Goal: Task Accomplishment & Management: Use online tool/utility

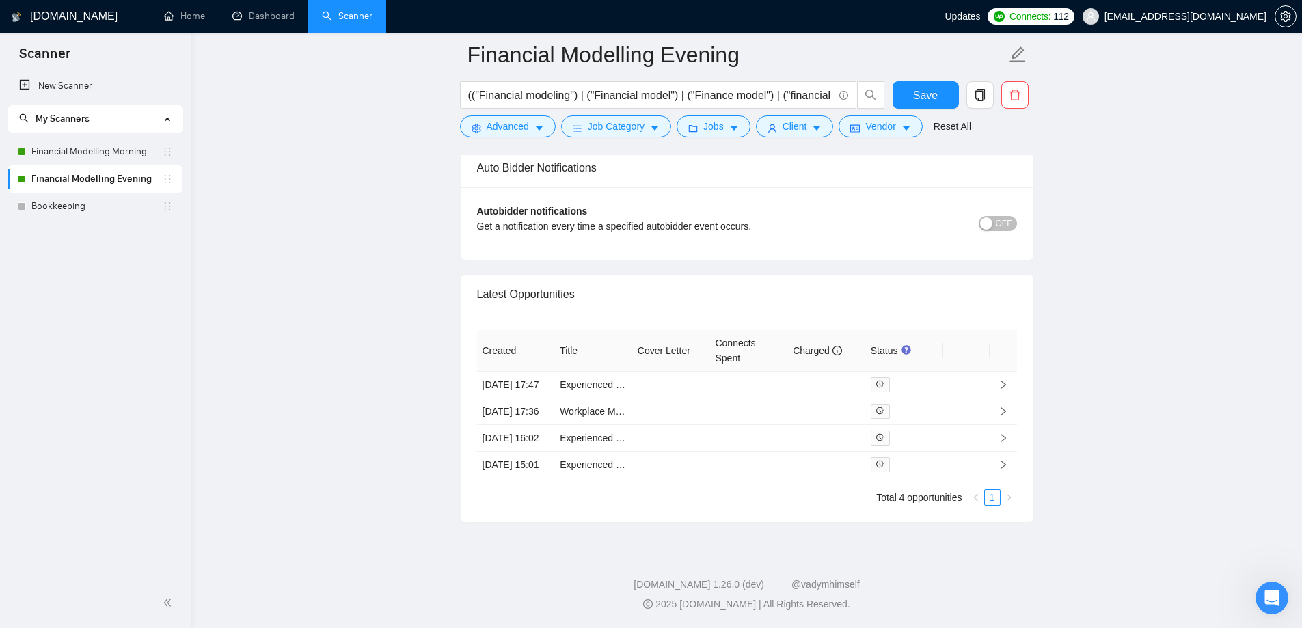
scroll to position [2497, 0]
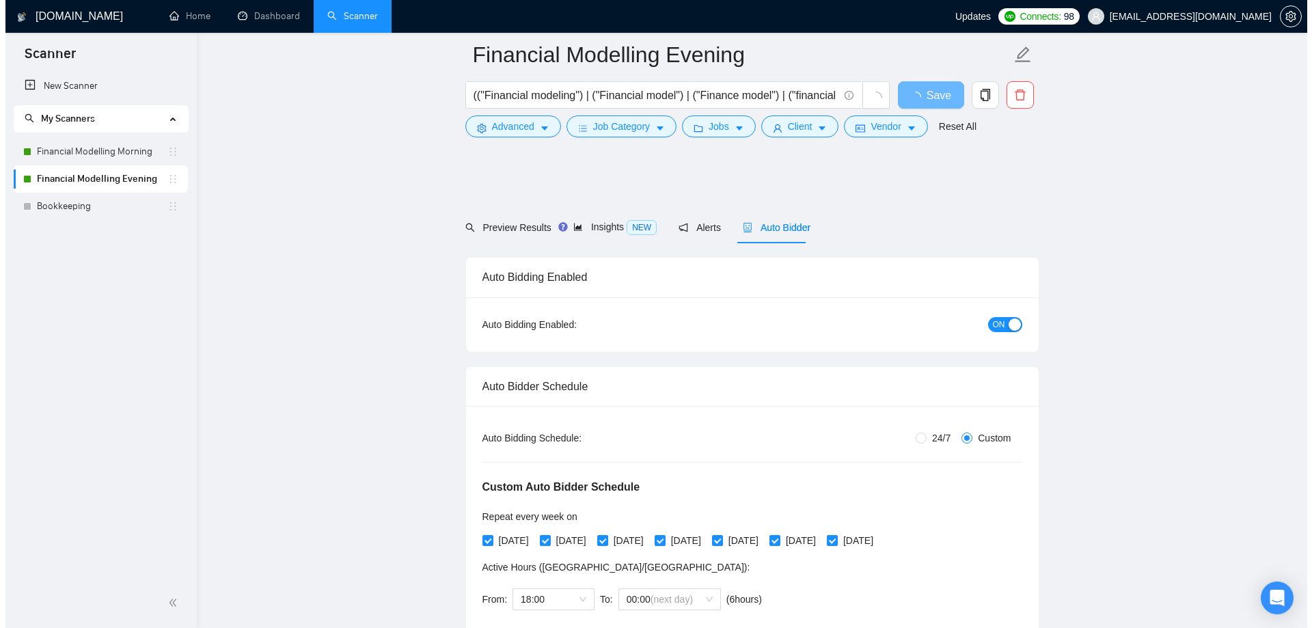
scroll to position [3161, 0]
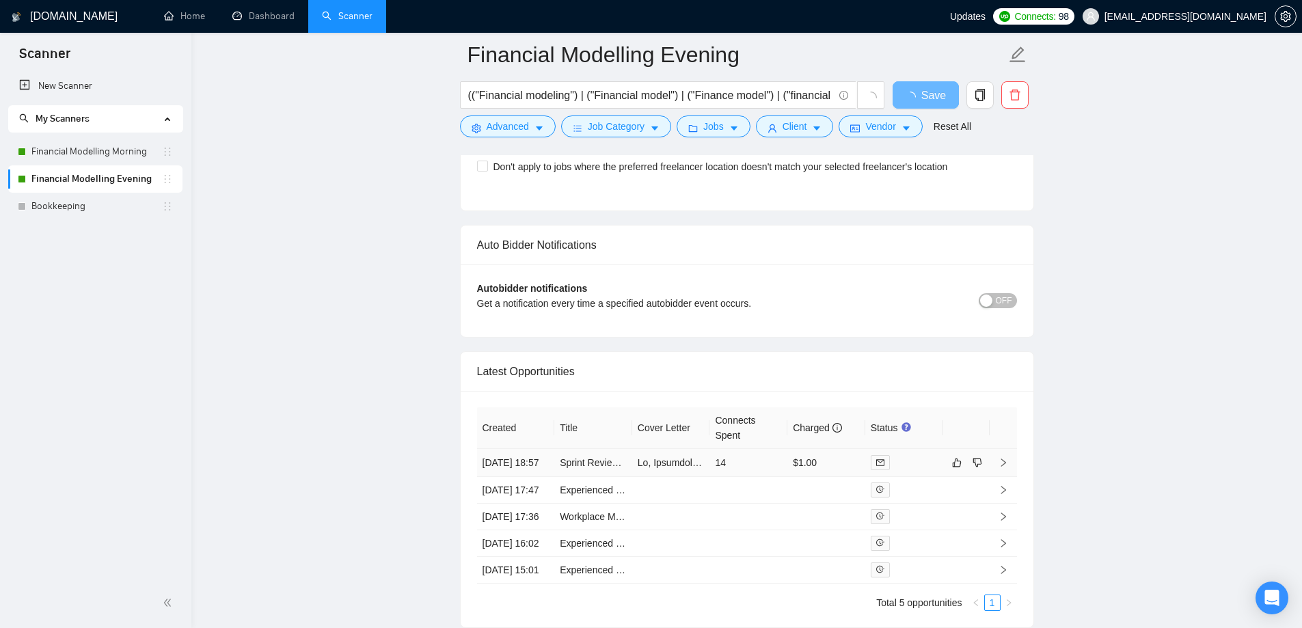
click at [655, 476] on td at bounding box center [671, 463] width 78 height 28
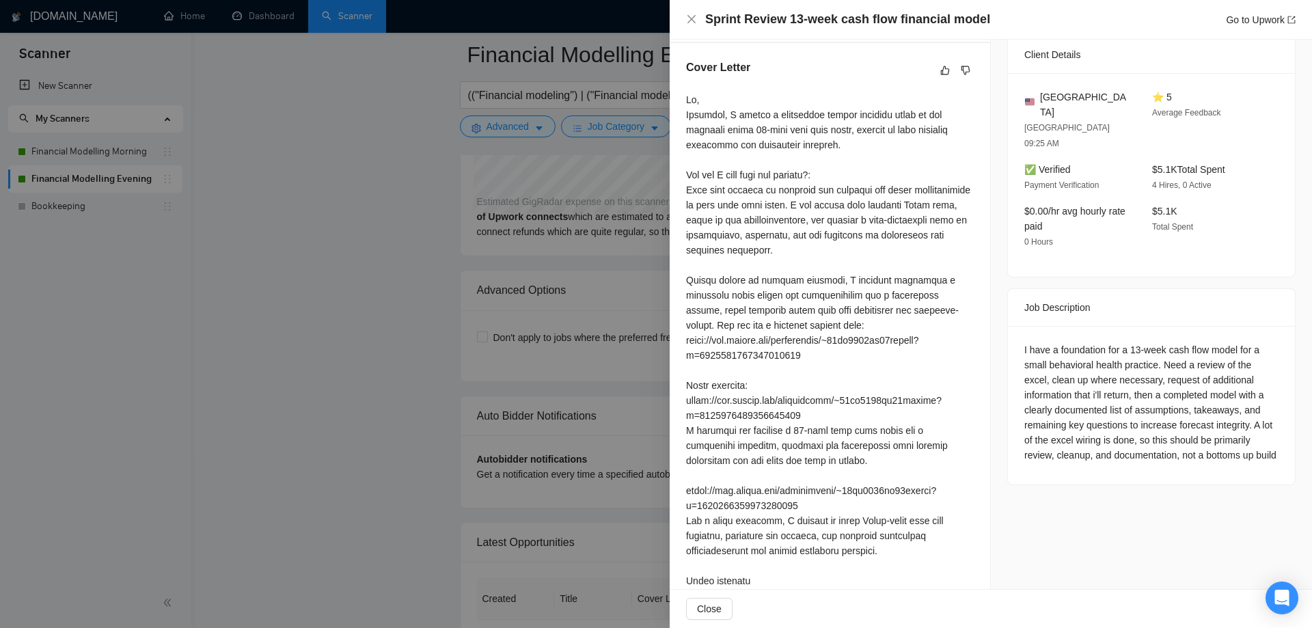
scroll to position [192, 0]
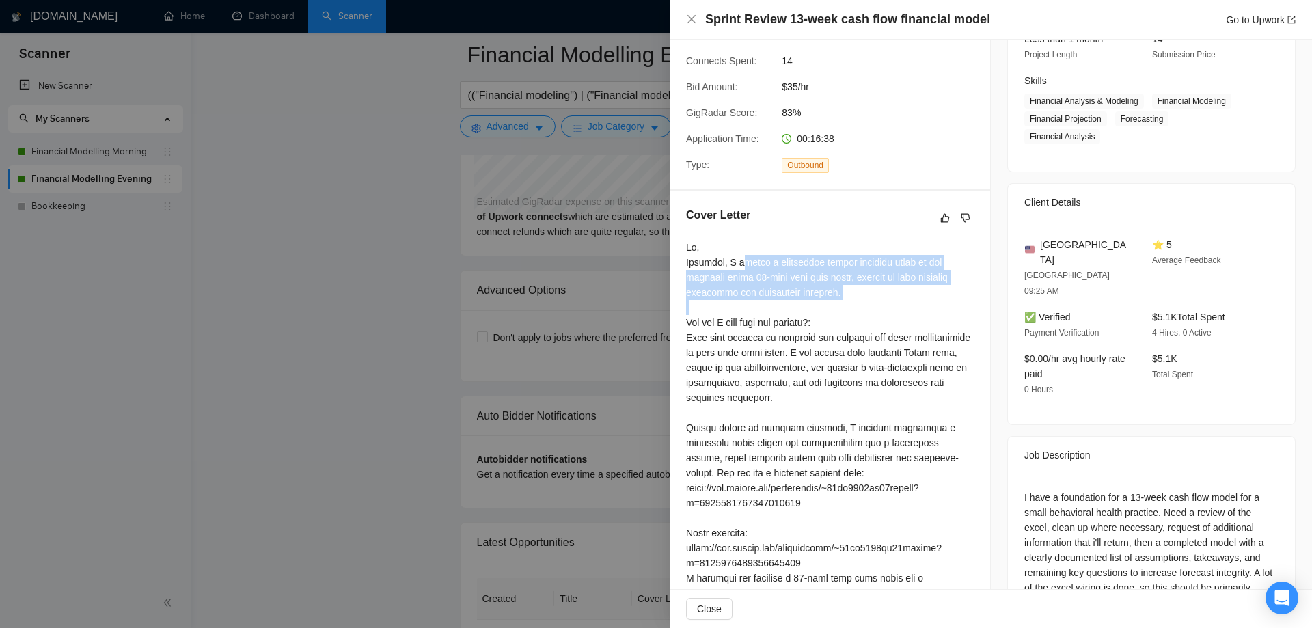
drag, startPoint x: 729, startPoint y: 264, endPoint x: 847, endPoint y: 298, distance: 122.2
click at [847, 298] on div at bounding box center [830, 540] width 288 height 601
click at [743, 295] on div at bounding box center [830, 540] width 288 height 601
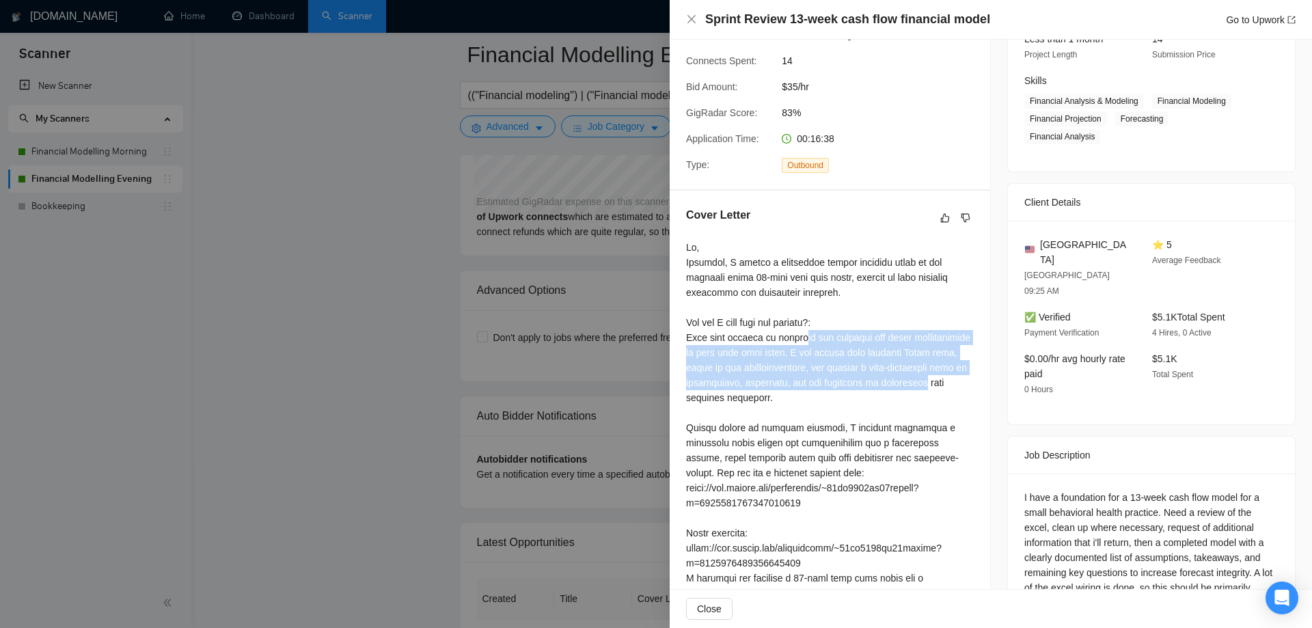
drag, startPoint x: 682, startPoint y: 333, endPoint x: 894, endPoint y: 377, distance: 216.3
click at [894, 376] on div "Cover Letter" at bounding box center [830, 527] width 320 height 672
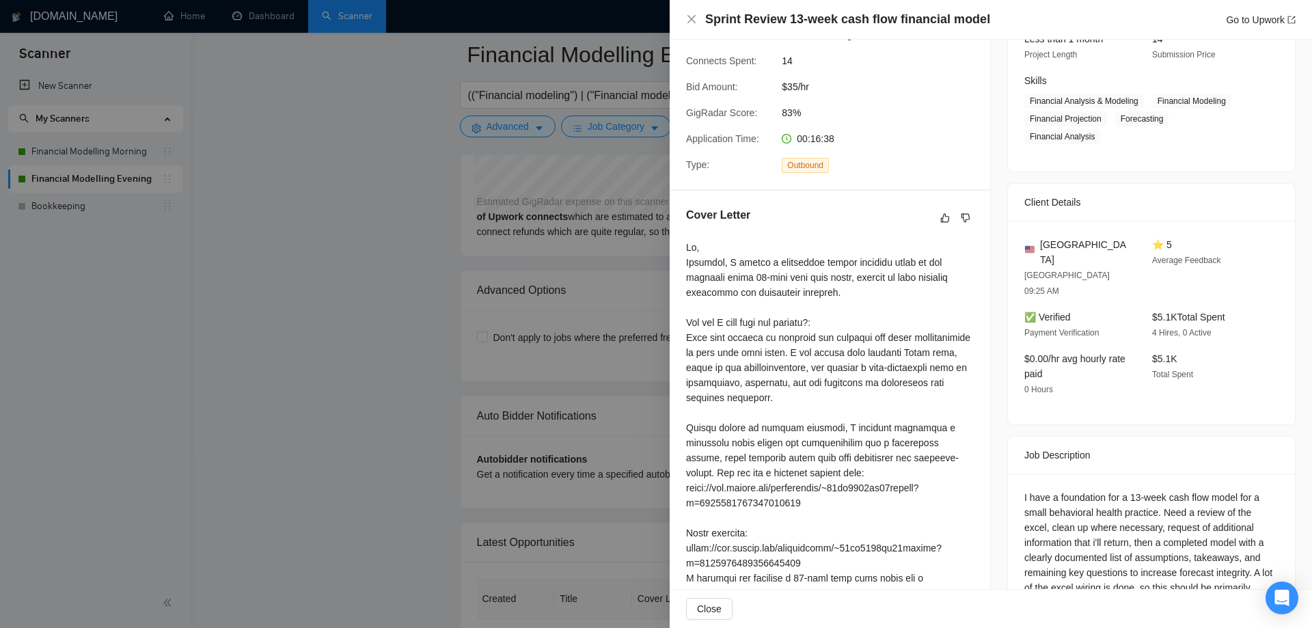
click at [770, 398] on div at bounding box center [830, 540] width 288 height 601
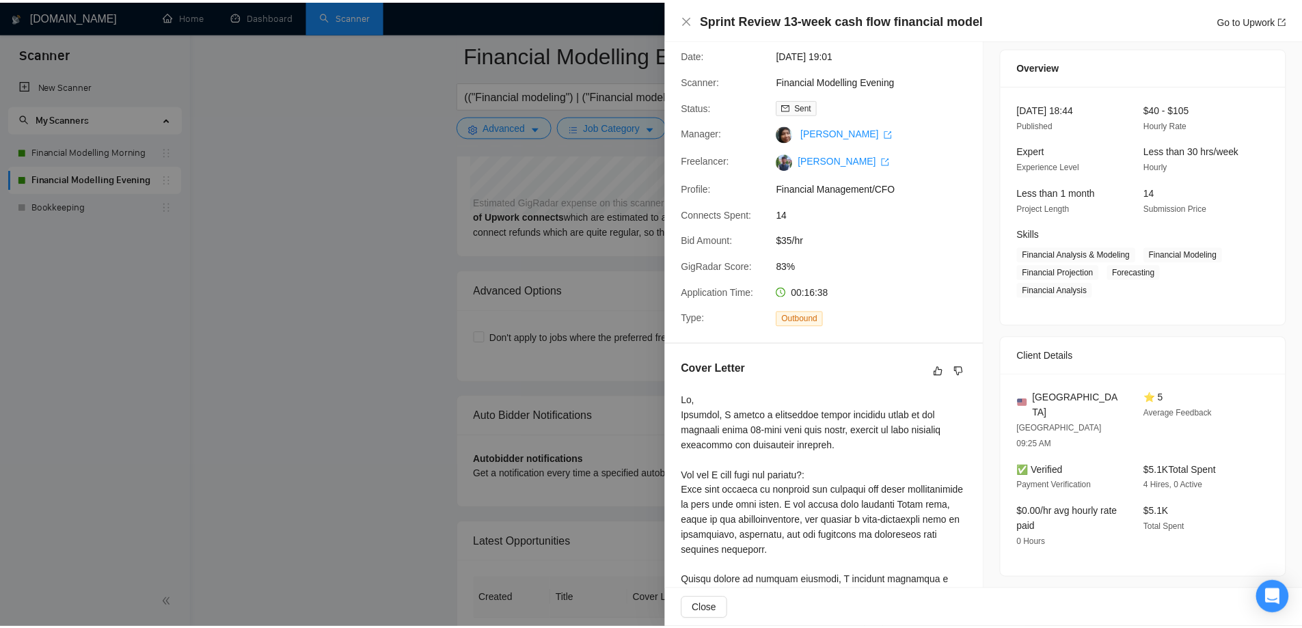
scroll to position [0, 0]
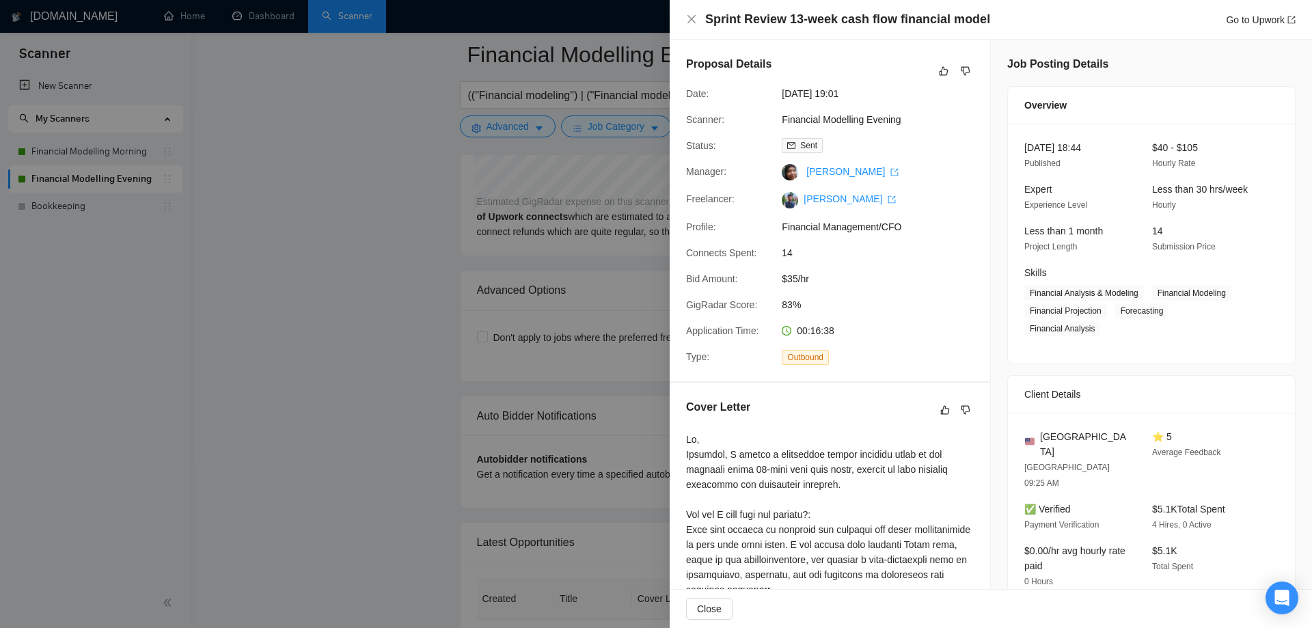
click at [441, 315] on div at bounding box center [656, 314] width 1312 height 628
